Goal: Find specific page/section: Find specific page/section

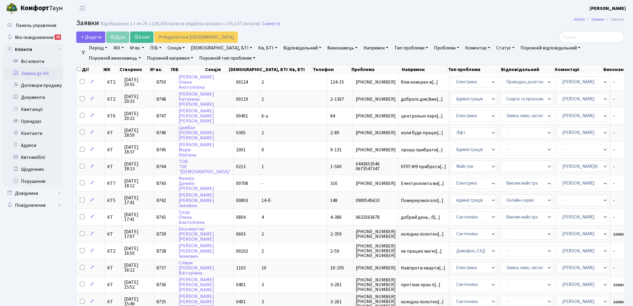
select select "25"
click at [266, 25] on link "Скинути" at bounding box center [271, 24] width 18 height 6
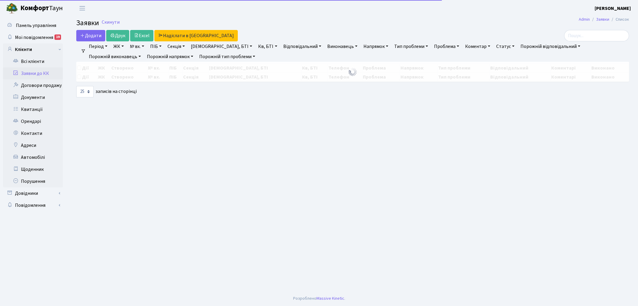
select select "25"
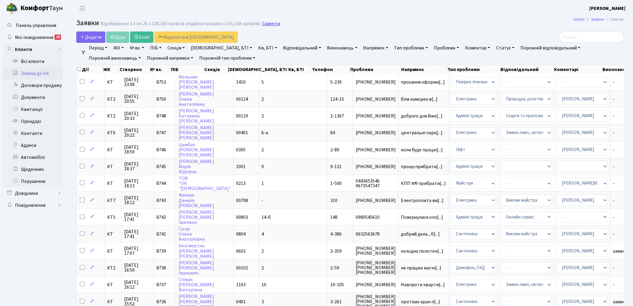
click at [266, 25] on link "Скинути" at bounding box center [271, 24] width 18 height 6
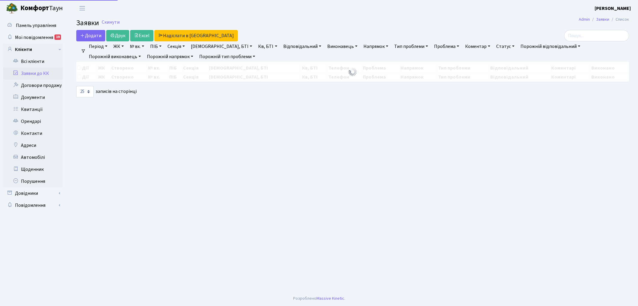
select select "25"
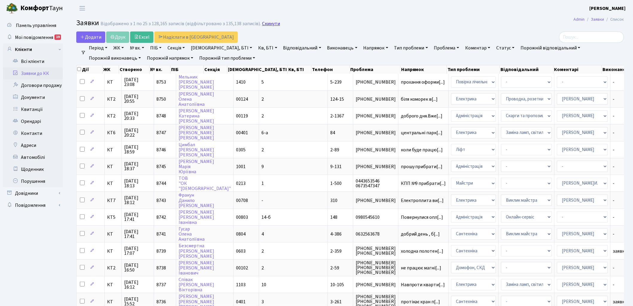
click at [265, 23] on link "Скинути" at bounding box center [271, 24] width 18 height 6
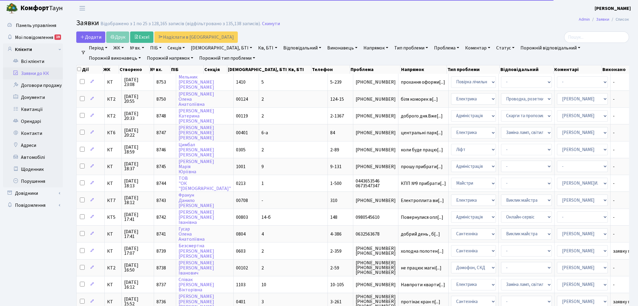
select select "25"
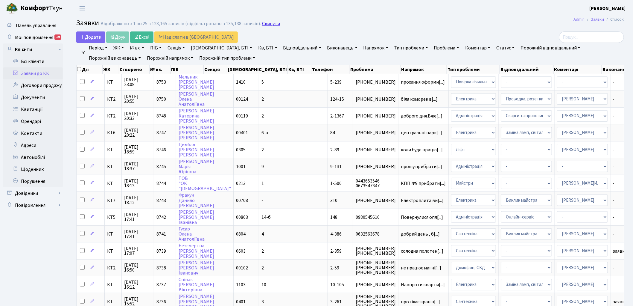
click at [263, 23] on link "Скинути" at bounding box center [271, 24] width 18 height 6
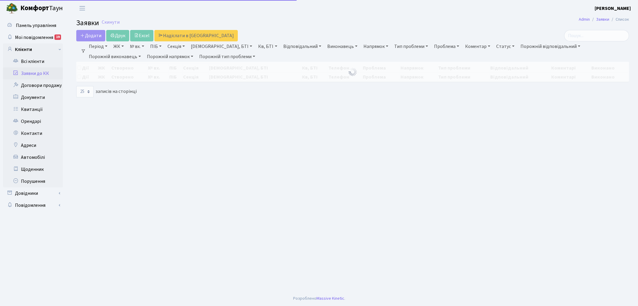
select select "25"
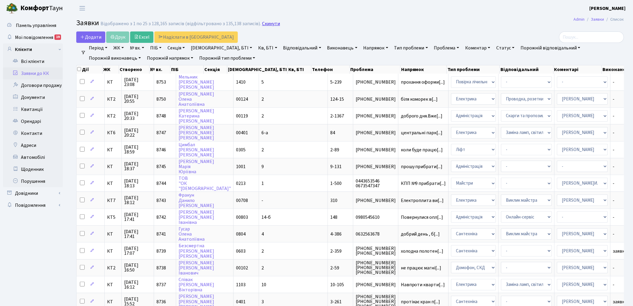
click at [262, 25] on link "Скинути" at bounding box center [271, 24] width 18 height 6
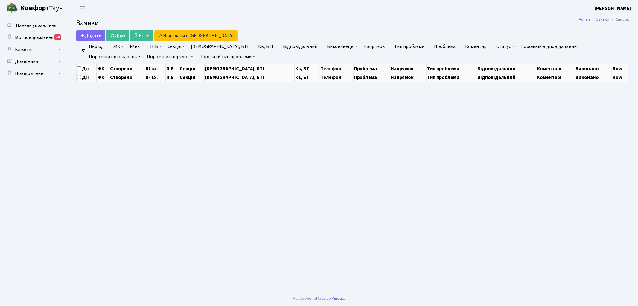
select select "25"
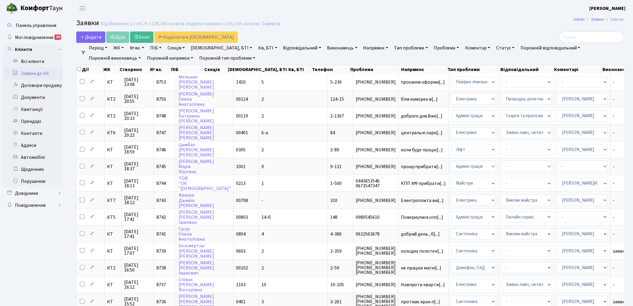
click at [361, 47] on link "Напрямок" at bounding box center [376, 48] width 30 height 10
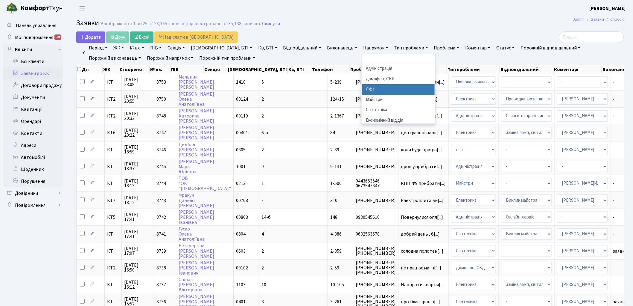
click at [362, 90] on li "Ліфт" at bounding box center [398, 89] width 72 height 10
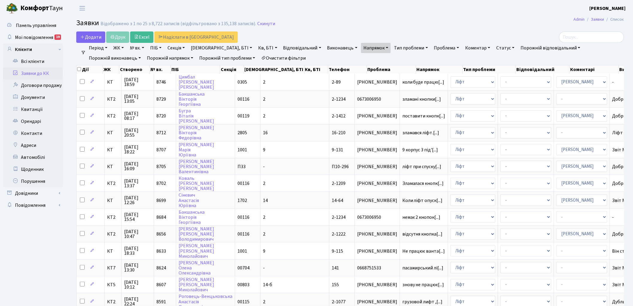
click at [259, 57] on link "Очистити фільтри" at bounding box center [283, 58] width 49 height 10
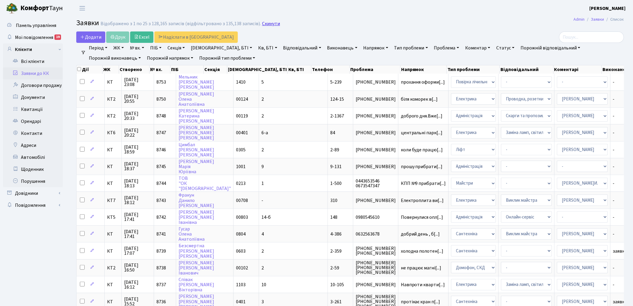
click at [270, 24] on link "Скинути" at bounding box center [271, 24] width 18 height 6
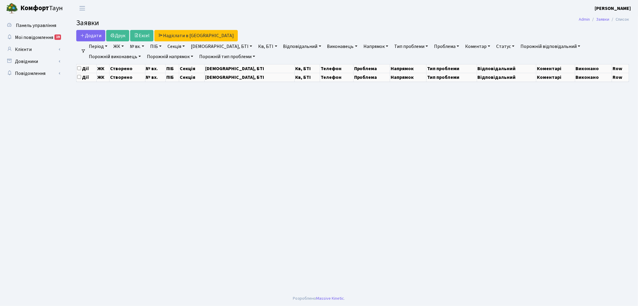
select select "25"
